Goal: Browse casually

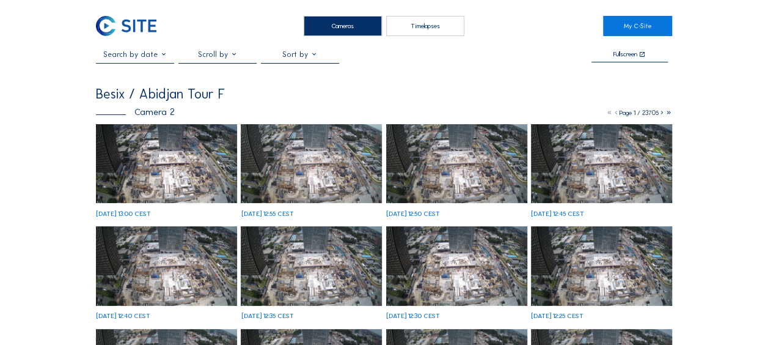
click at [148, 154] on img at bounding box center [166, 163] width 141 height 79
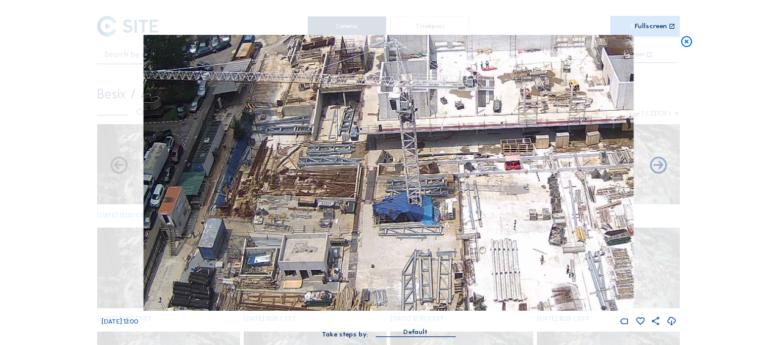
drag, startPoint x: 315, startPoint y: 200, endPoint x: 303, endPoint y: 243, distance: 44.3
click at [303, 243] on img at bounding box center [389, 173] width 490 height 276
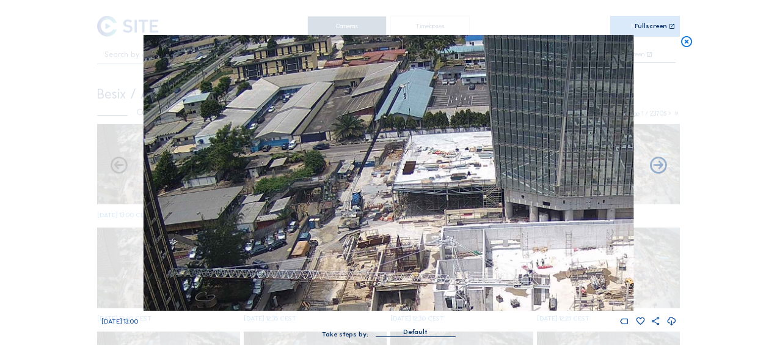
drag, startPoint x: 334, startPoint y: 75, endPoint x: 389, endPoint y: 272, distance: 205.6
click at [389, 272] on img at bounding box center [389, 173] width 490 height 276
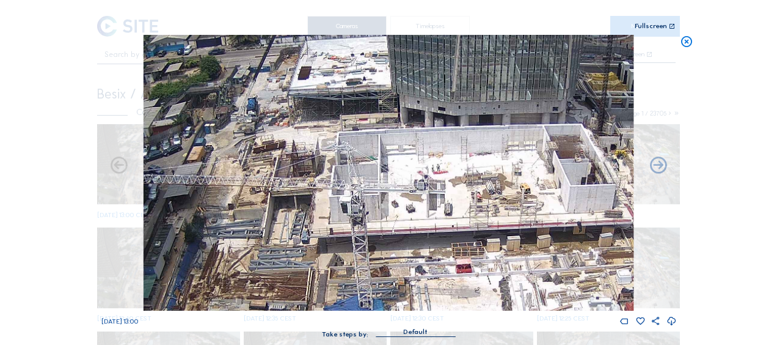
drag, startPoint x: 508, startPoint y: 255, endPoint x: 359, endPoint y: 125, distance: 197.5
click at [359, 125] on img at bounding box center [389, 173] width 490 height 276
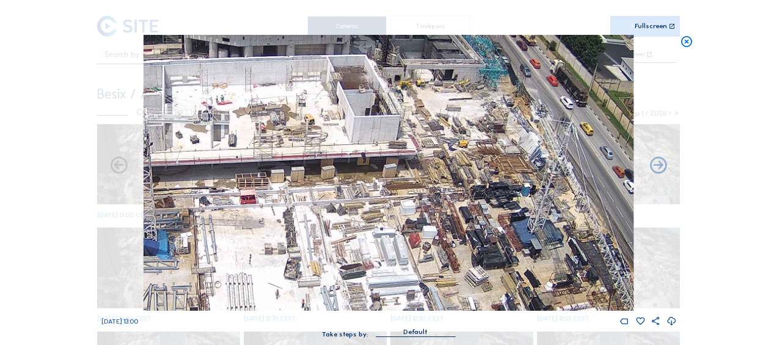
drag, startPoint x: 403, startPoint y: 164, endPoint x: 327, endPoint y: 180, distance: 77.4
click at [327, 180] on img at bounding box center [389, 173] width 490 height 276
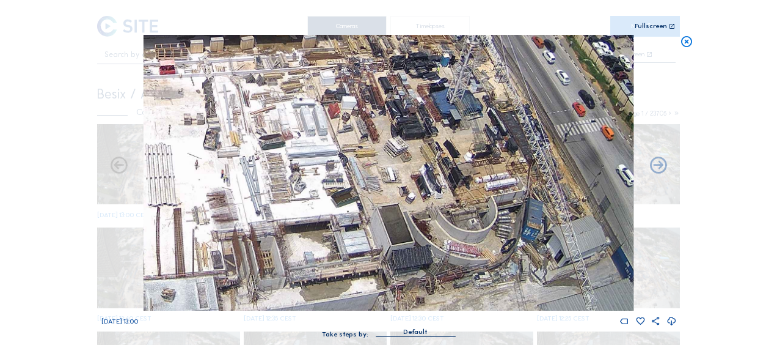
drag, startPoint x: 418, startPoint y: 224, endPoint x: 337, endPoint y: 94, distance: 152.6
click at [337, 94] on img at bounding box center [389, 173] width 490 height 276
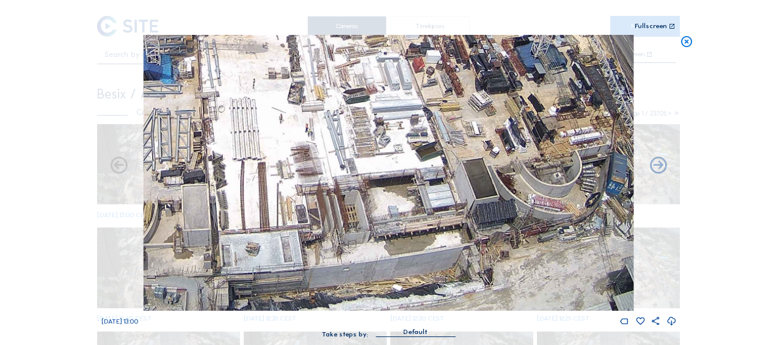
drag, startPoint x: 238, startPoint y: 206, endPoint x: 318, endPoint y: 149, distance: 98.5
click at [318, 149] on img at bounding box center [389, 173] width 490 height 276
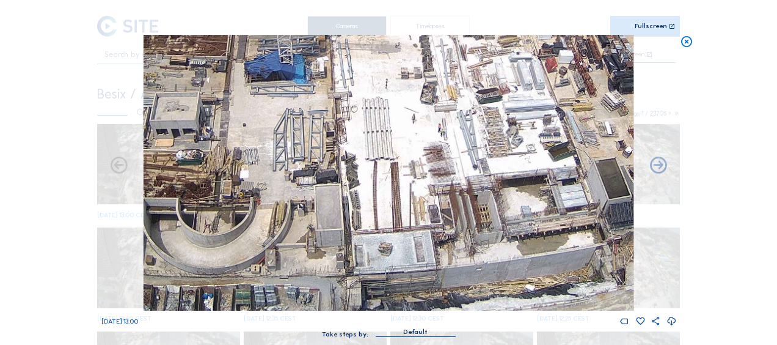
drag, startPoint x: 273, startPoint y: 175, endPoint x: 406, endPoint y: 163, distance: 133.2
click at [436, 171] on img at bounding box center [389, 173] width 490 height 276
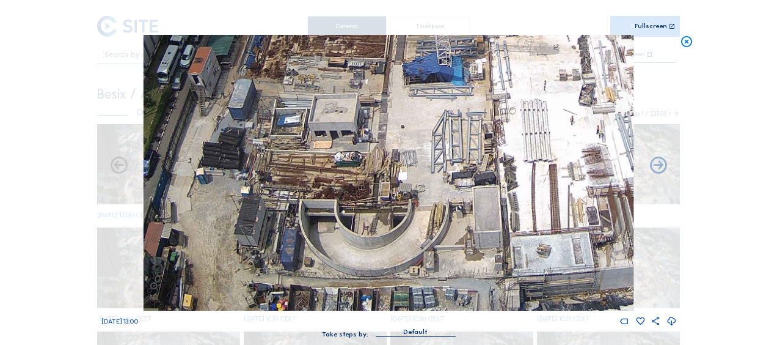
drag, startPoint x: 333, startPoint y: 153, endPoint x: 409, endPoint y: 147, distance: 76.6
click at [409, 147] on img at bounding box center [389, 173] width 490 height 276
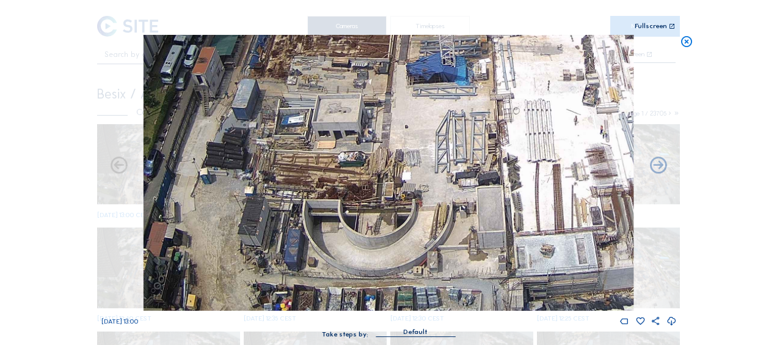
click at [404, 180] on img at bounding box center [389, 173] width 490 height 276
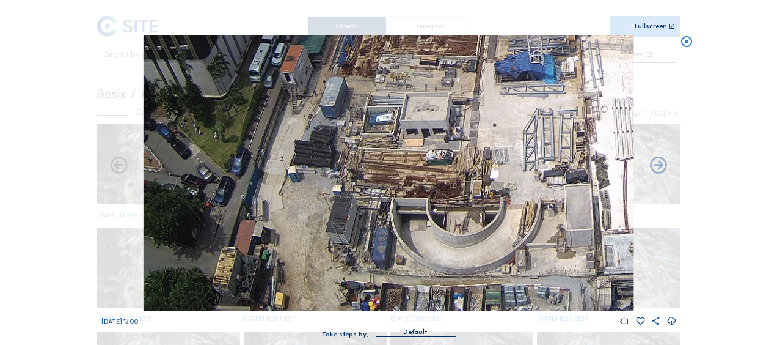
drag, startPoint x: 362, startPoint y: 138, endPoint x: 349, endPoint y: 110, distance: 30.9
click at [349, 110] on img at bounding box center [389, 173] width 490 height 276
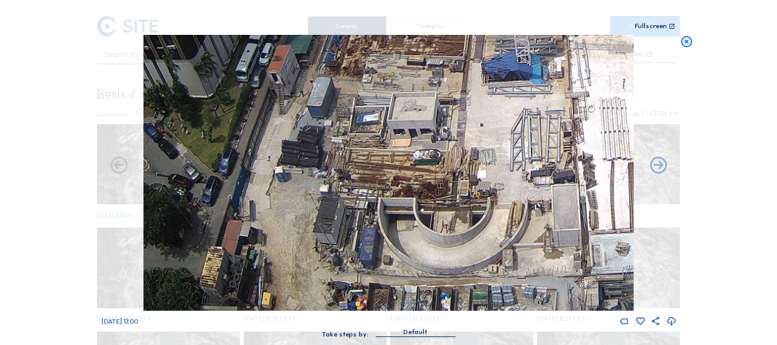
drag, startPoint x: 376, startPoint y: 114, endPoint x: 401, endPoint y: 259, distance: 147.4
click at [401, 259] on img at bounding box center [389, 173] width 490 height 276
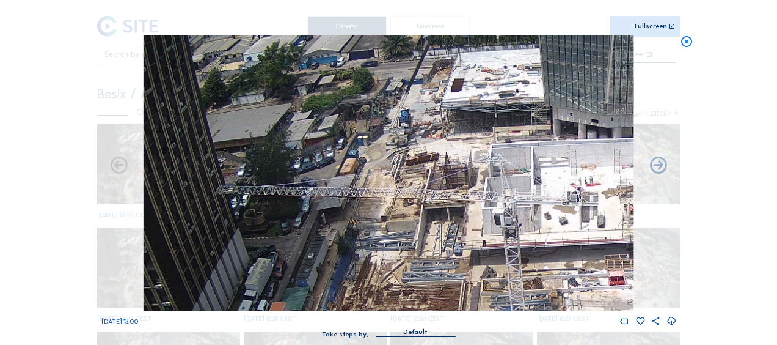
drag, startPoint x: 449, startPoint y: 127, endPoint x: 420, endPoint y: 238, distance: 115.0
click at [420, 238] on img at bounding box center [389, 173] width 490 height 276
click at [682, 42] on icon at bounding box center [686, 42] width 13 height 14
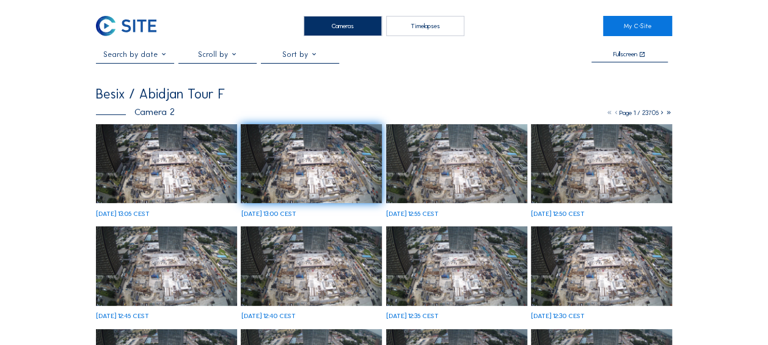
click at [146, 169] on img at bounding box center [166, 163] width 141 height 79
